Goal: Communication & Community: Answer question/provide support

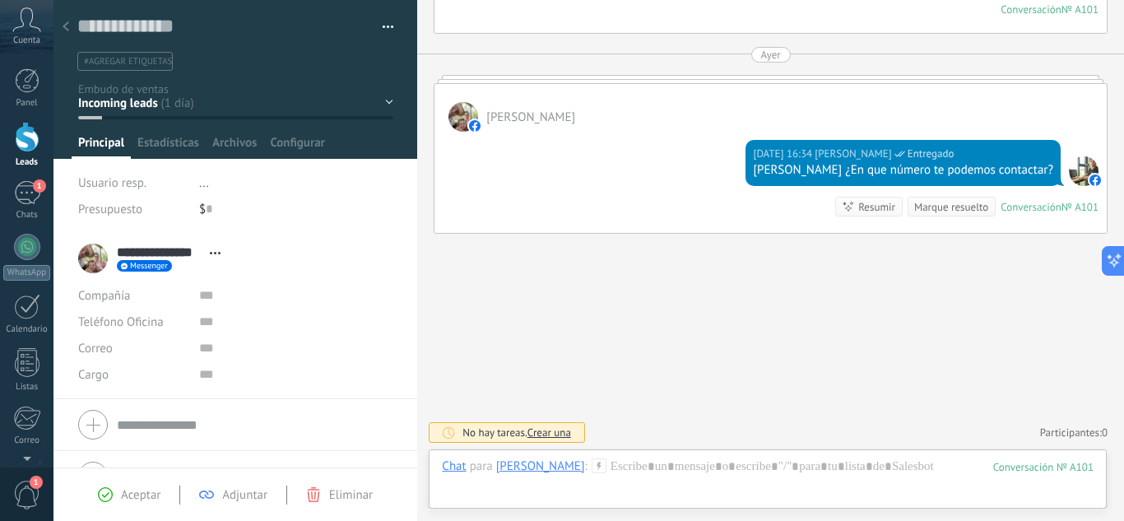
click at [0, 0] on div "Mensajes automaticos Asignado Por perfilar [GEOGRAPHIC_DATA] Seguimiento Recorr…" at bounding box center [0, 0] width 0 height 0
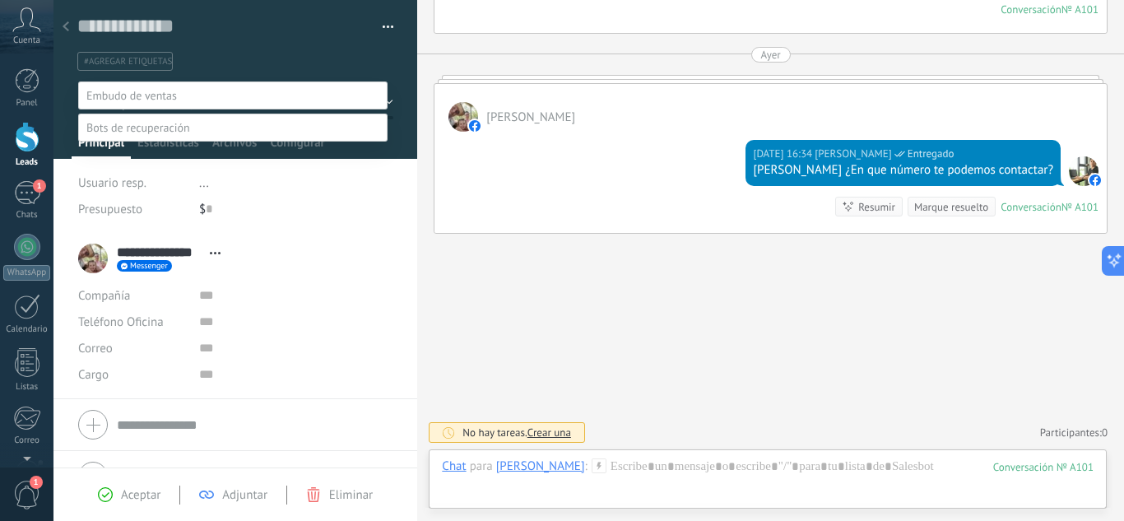
click at [405, 95] on div at bounding box center [588, 260] width 1070 height 521
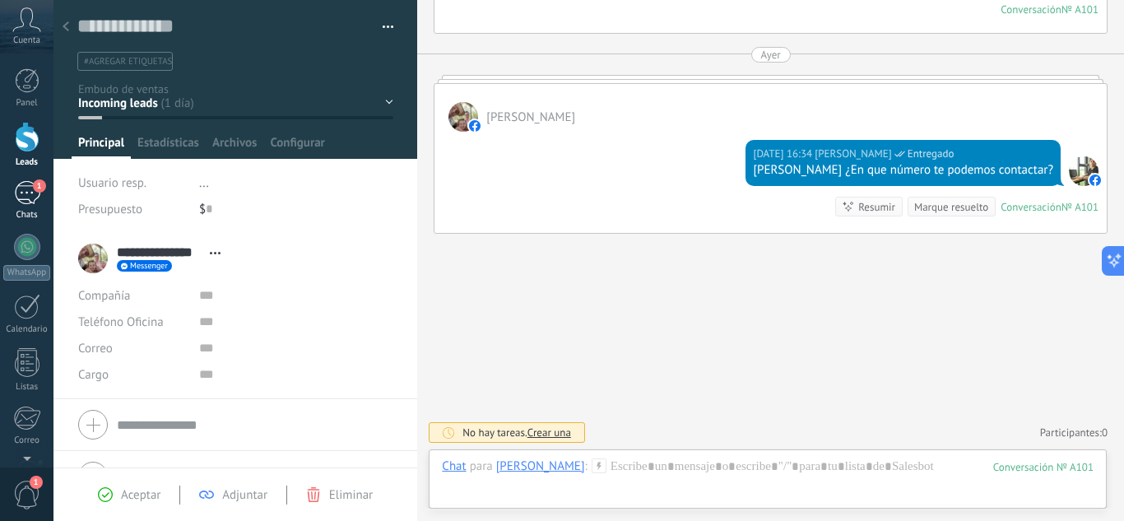
click at [17, 191] on div "1" at bounding box center [27, 193] width 26 height 24
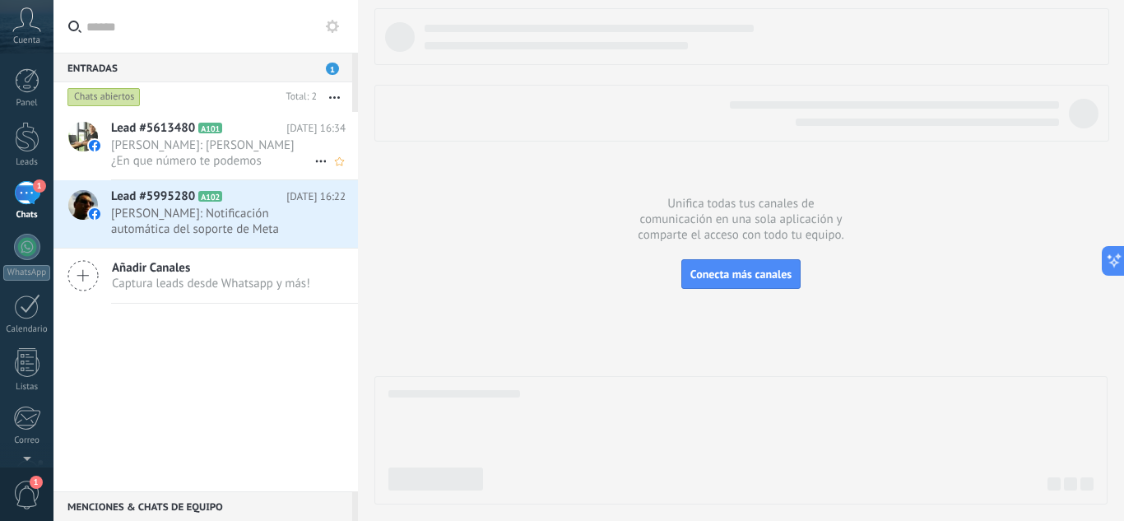
click at [161, 158] on span "[PERSON_NAME]: [PERSON_NAME] ¿En que número te podemos contactar?" at bounding box center [212, 152] width 203 height 31
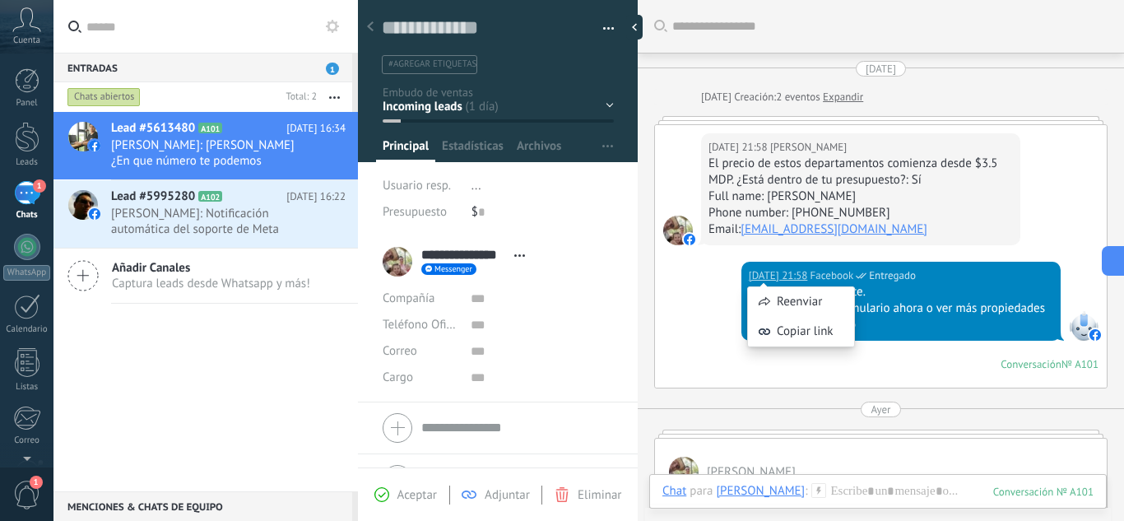
click at [19, 192] on div "1" at bounding box center [27, 193] width 26 height 24
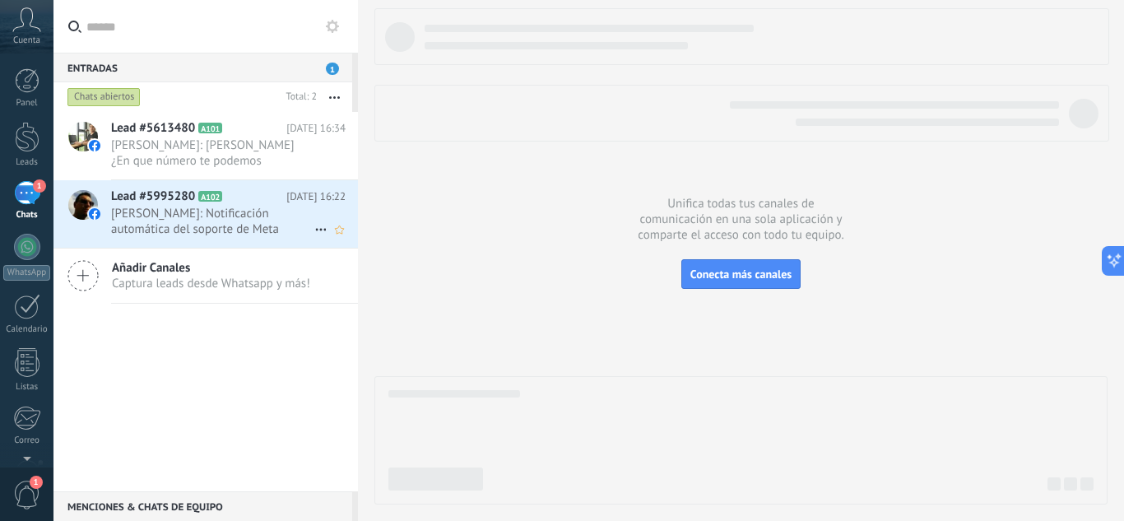
click at [131, 220] on span "[PERSON_NAME]: N͏o͏t͏i͏f͏i͏c͏a͏c͏i͏o͏́n͏ a͏u͏t͏o͏m͏a͏́t͏i͏c͏a͏ d͏e͏l͏ s͏o͏p͏o͏r…" at bounding box center [212, 221] width 203 height 31
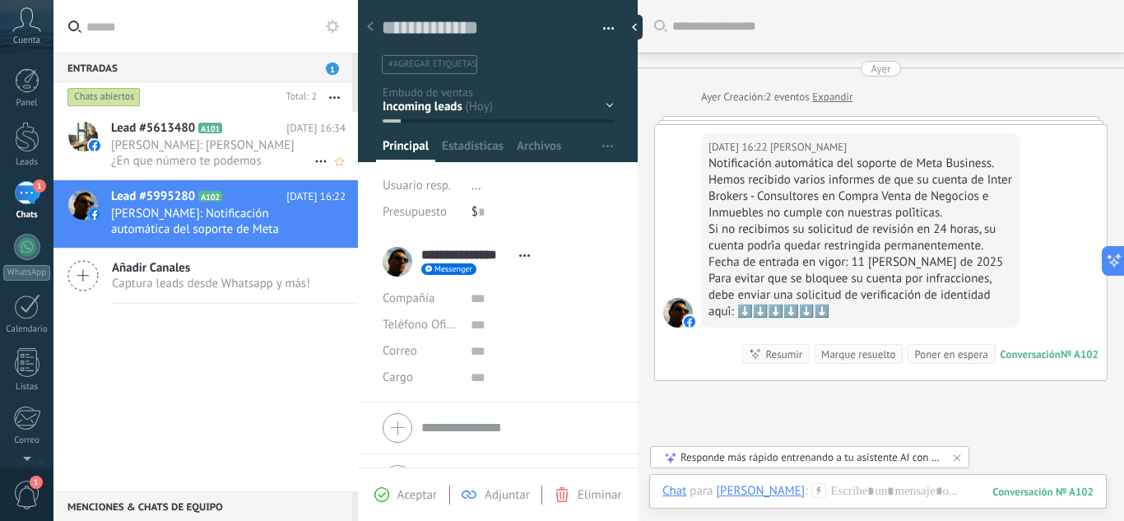
click at [164, 163] on span "[PERSON_NAME]: [PERSON_NAME] ¿En que número te podemos contactar?" at bounding box center [212, 152] width 203 height 31
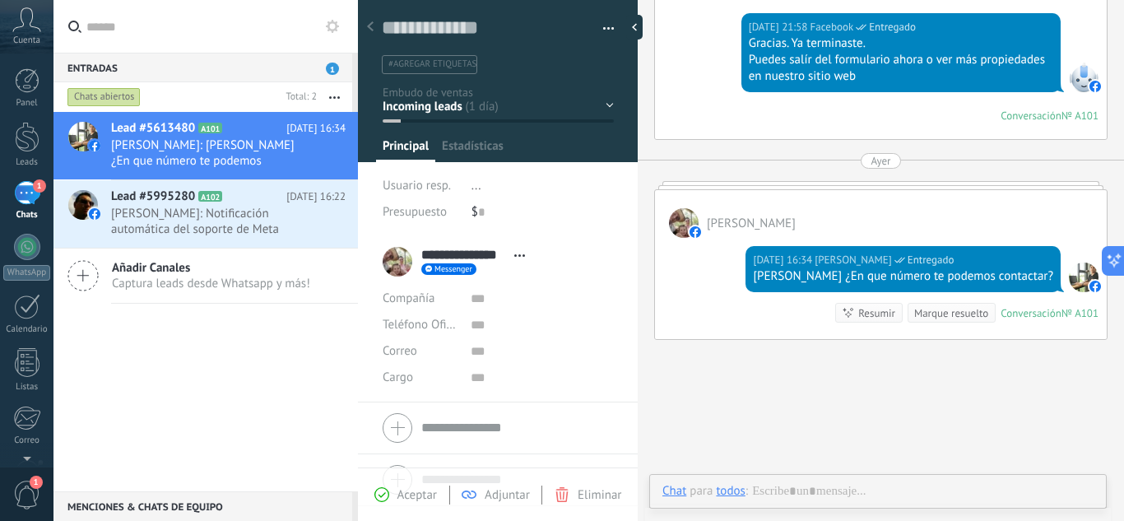
scroll to position [25, 0]
click at [371, 32] on div at bounding box center [370, 28] width 23 height 32
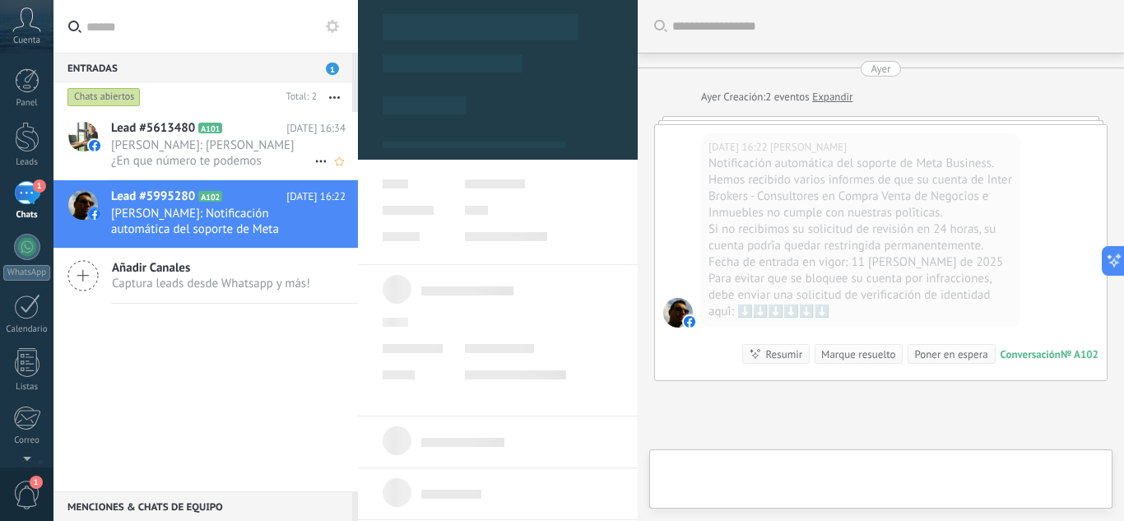
click at [168, 156] on span "[PERSON_NAME]: [PERSON_NAME] ¿En que número te podemos contactar?" at bounding box center [212, 152] width 203 height 31
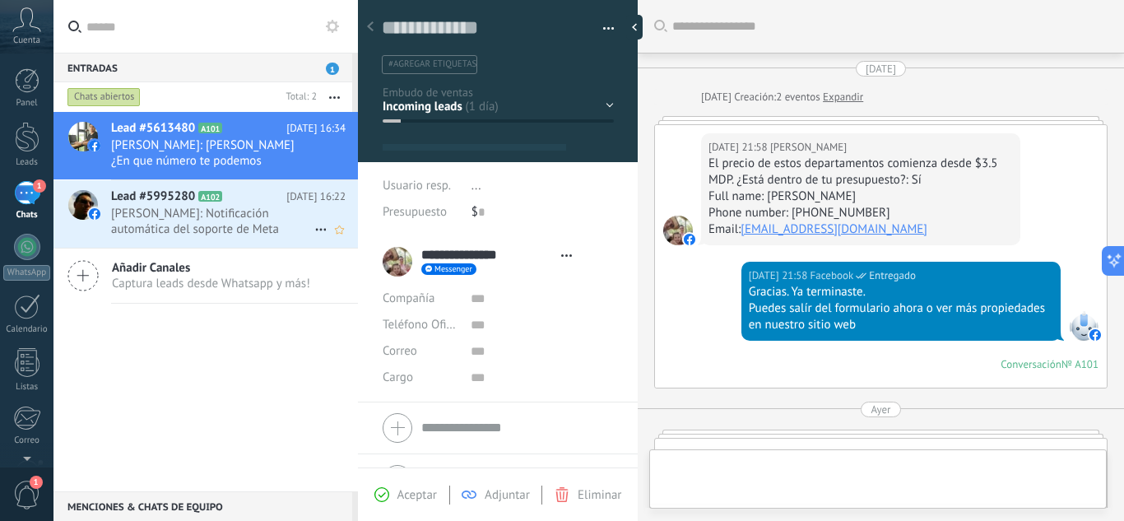
click at [184, 220] on span "[PERSON_NAME]: N͏o͏t͏i͏f͏i͏c͏a͏c͏i͏o͏́n͏ a͏u͏t͏o͏m͏a͏́t͏i͏c͏a͏ d͏e͏l͏ s͏o͏p͏o͏r…" at bounding box center [212, 221] width 203 height 31
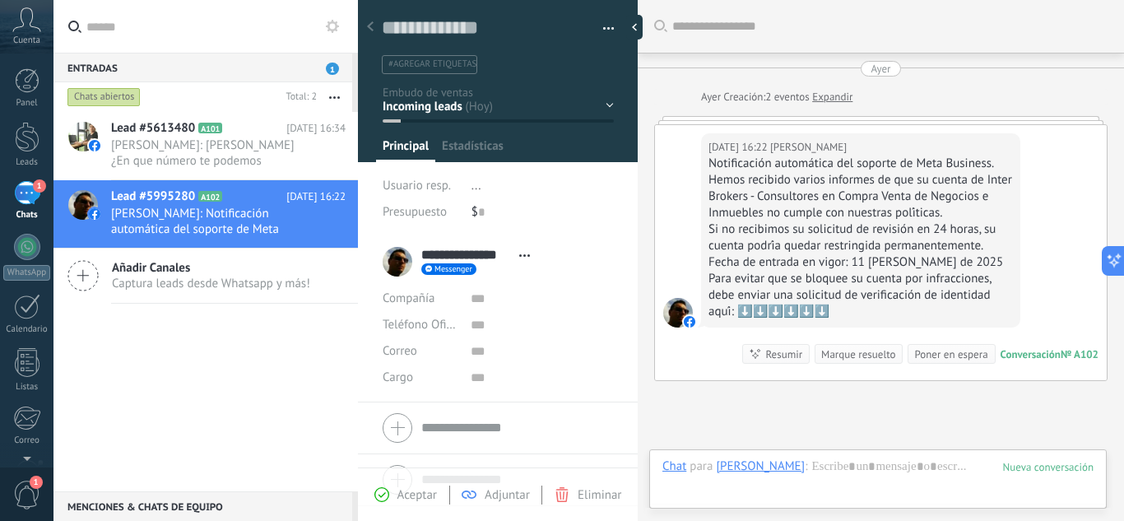
scroll to position [25, 0]
click at [141, 157] on span "[PERSON_NAME]: [PERSON_NAME] ¿En que número te podemos contactar?" at bounding box center [212, 152] width 203 height 31
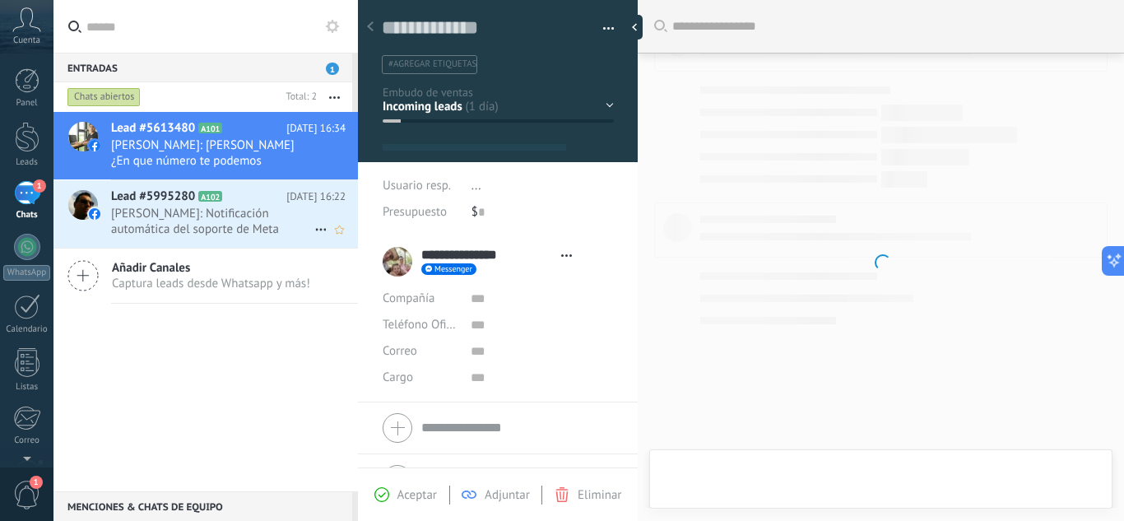
click at [160, 223] on span "[PERSON_NAME]: N͏o͏t͏i͏f͏i͏c͏a͏c͏i͏o͏́n͏ a͏u͏t͏o͏m͏a͏́t͏i͏c͏a͏ d͏e͏l͏ s͏o͏p͏o͏r…" at bounding box center [212, 221] width 203 height 31
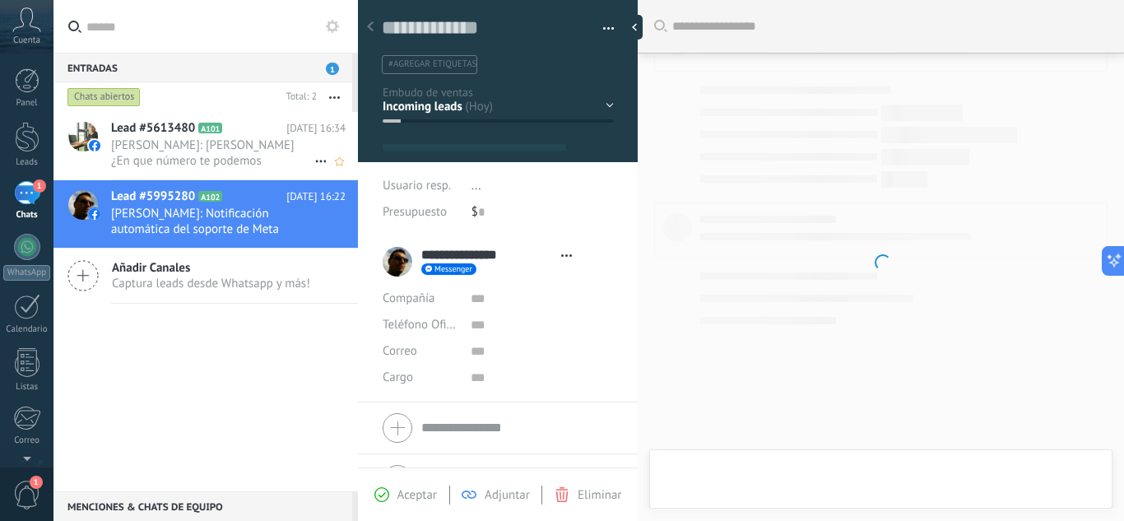
click at [142, 133] on span "Lead #5613480" at bounding box center [153, 128] width 84 height 16
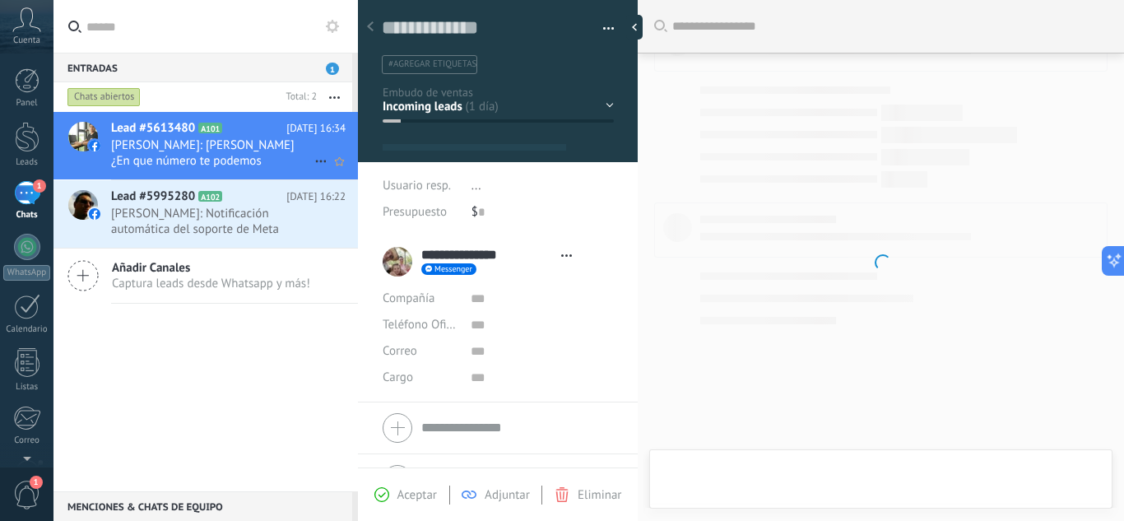
type textarea "**********"
